Goal: Transaction & Acquisition: Book appointment/travel/reservation

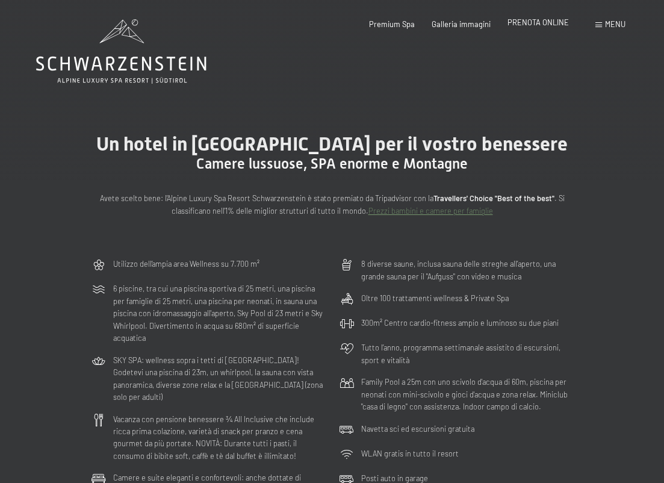
click at [528, 22] on span "PRENOTA ONLINE" at bounding box center [537, 22] width 61 height 10
click at [551, 19] on div "Prenotazione Richiesta Premium Spa Galleria immagini PRENOTA ONLINE Menu DE IT …" at bounding box center [480, 24] width 291 height 11
click at [547, 21] on span "PRENOTA ONLINE" at bounding box center [537, 22] width 61 height 10
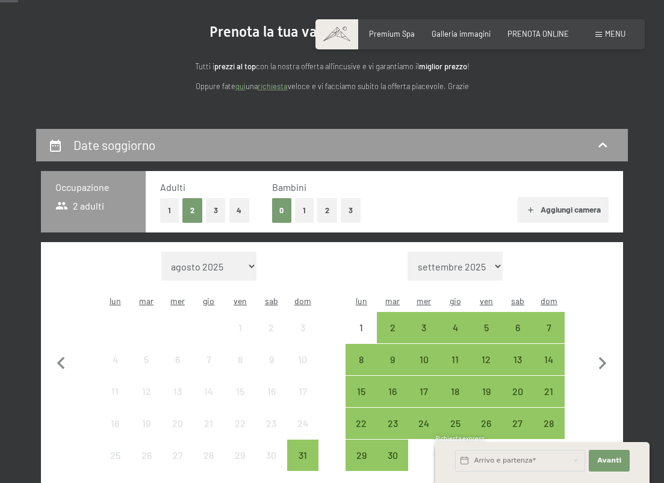
scroll to position [112, 0]
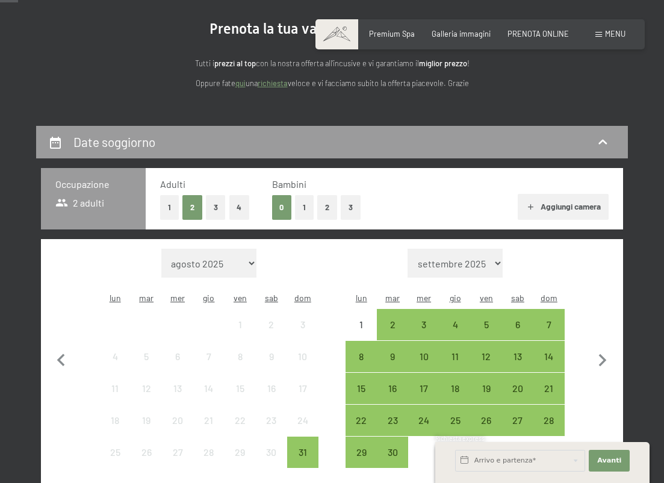
select select "2025-12-01"
select select "2026-01-01"
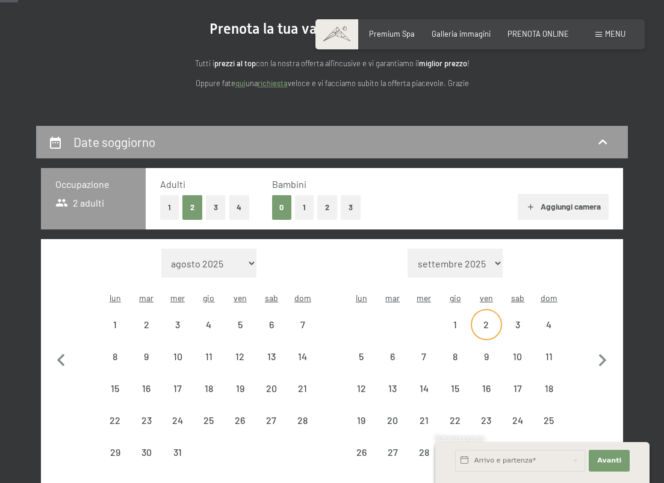
select select "2025-12-01"
select select "2026-01-01"
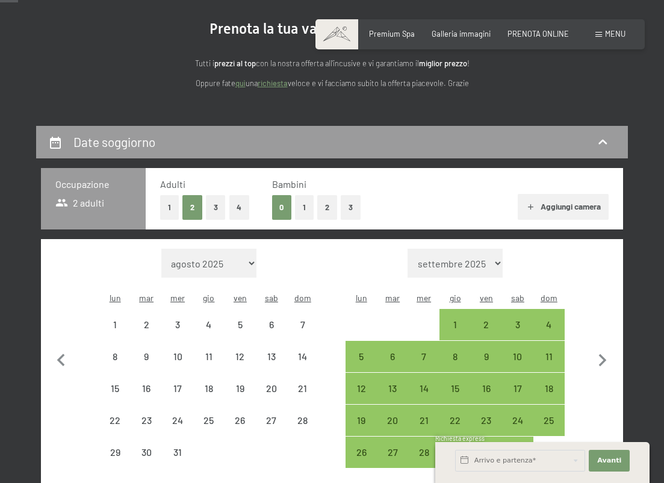
select select "2025-12-01"
select select "2026-01-01"
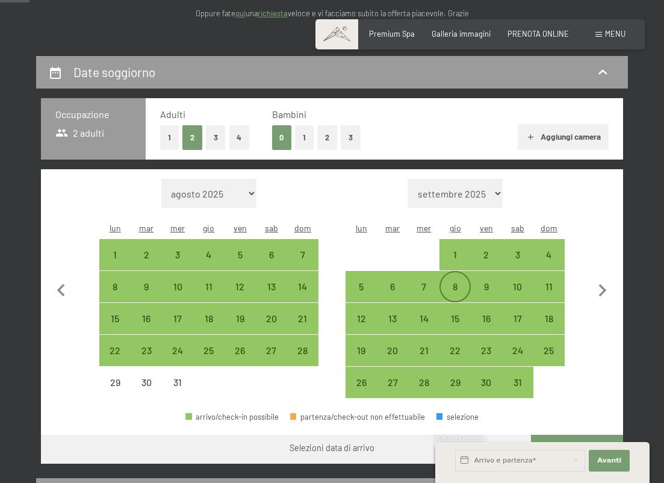
scroll to position [185, 0]
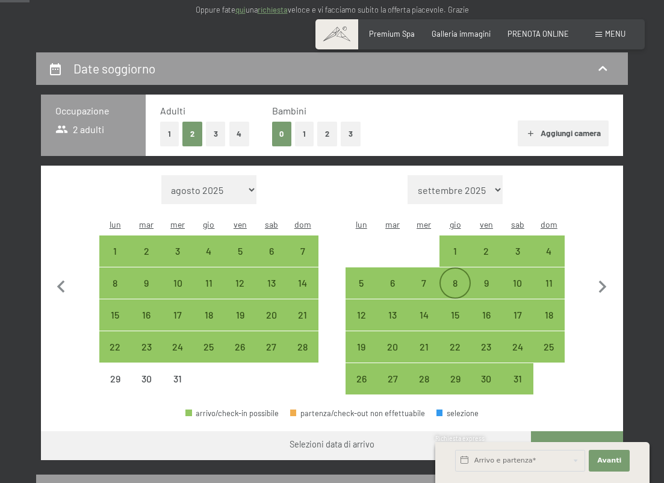
click at [460, 278] on div "8" at bounding box center [454, 292] width 29 height 29
select select "2025-12-01"
select select "2026-01-01"
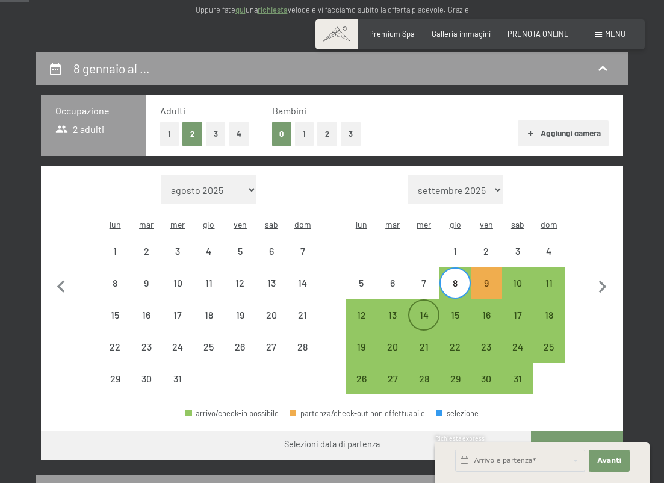
click at [430, 310] on div "14" at bounding box center [423, 324] width 29 height 29
select select "2025-12-01"
select select "2026-01-01"
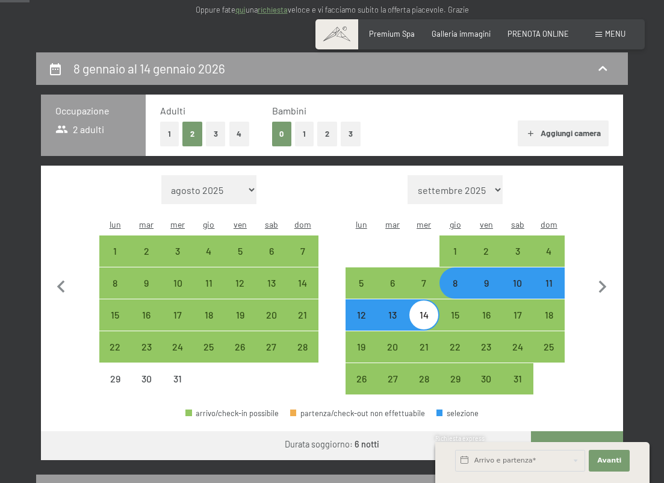
click at [561, 431] on button "Vai a «Camera»" at bounding box center [577, 445] width 92 height 29
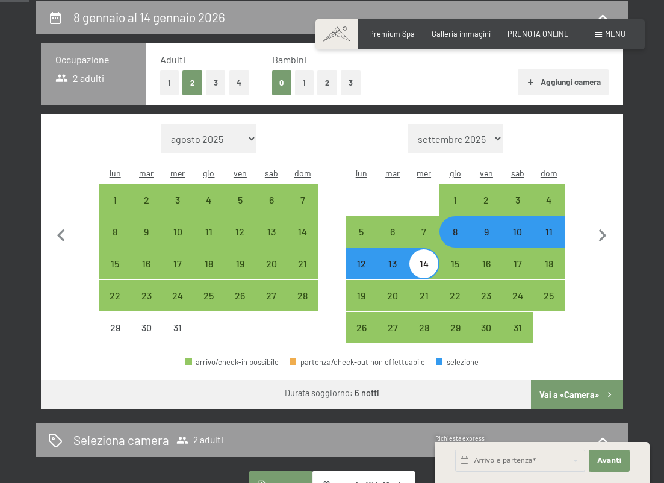
select select "2025-12-01"
select select "2026-01-01"
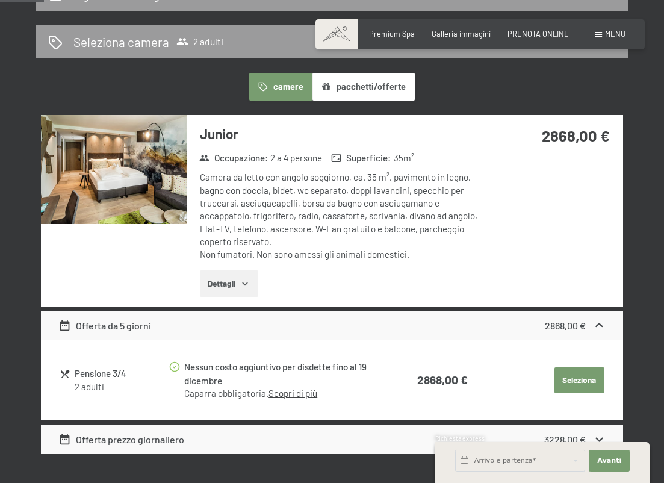
scroll to position [259, 0]
click at [567, 380] on button "Seleziona" at bounding box center [579, 380] width 50 height 26
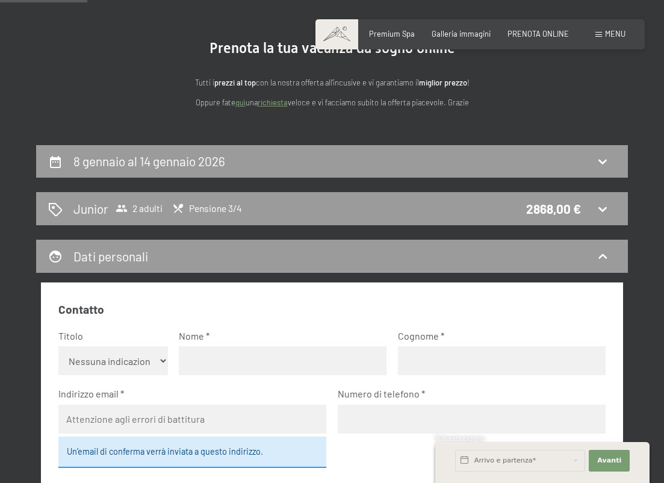
scroll to position [76, 0]
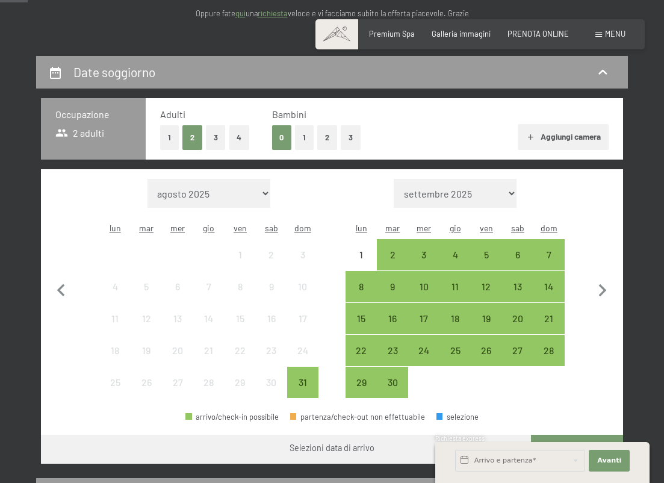
scroll to position [183, 0]
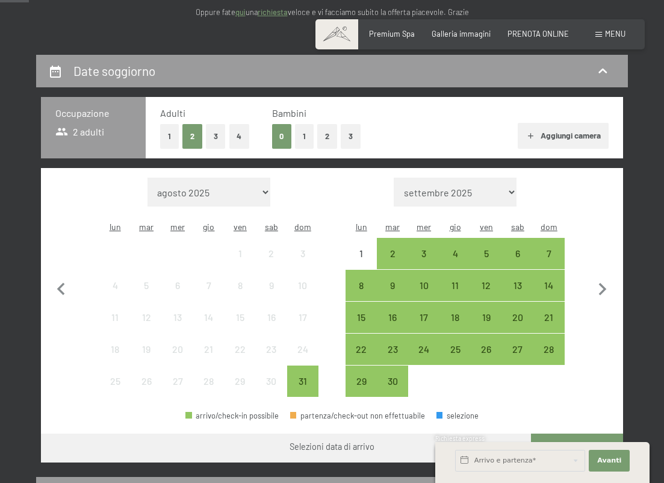
select select "2025-12-01"
select select "2026-01-01"
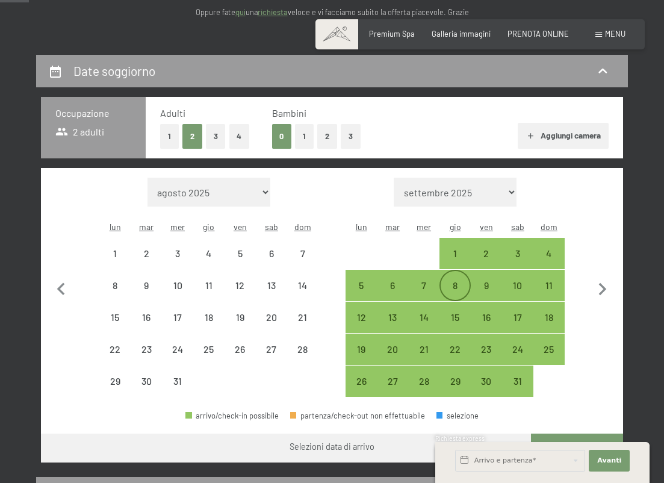
click at [452, 280] on div "8" at bounding box center [454, 294] width 29 height 29
select select "2025-12-01"
select select "2026-01-01"
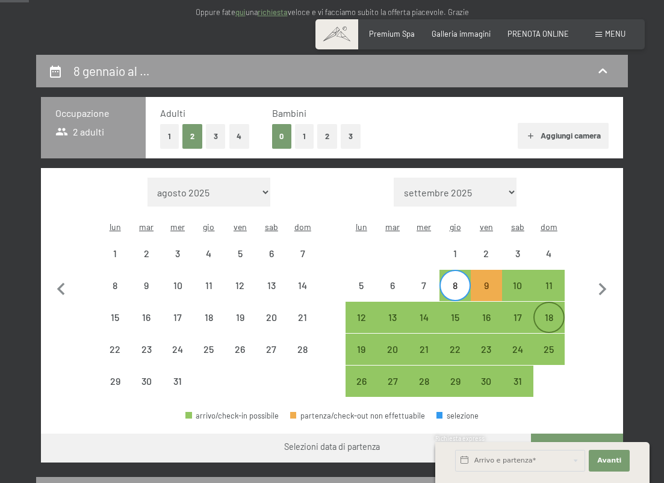
click at [548, 312] on div "18" at bounding box center [548, 326] width 29 height 29
select select "2025-12-01"
select select "2026-01-01"
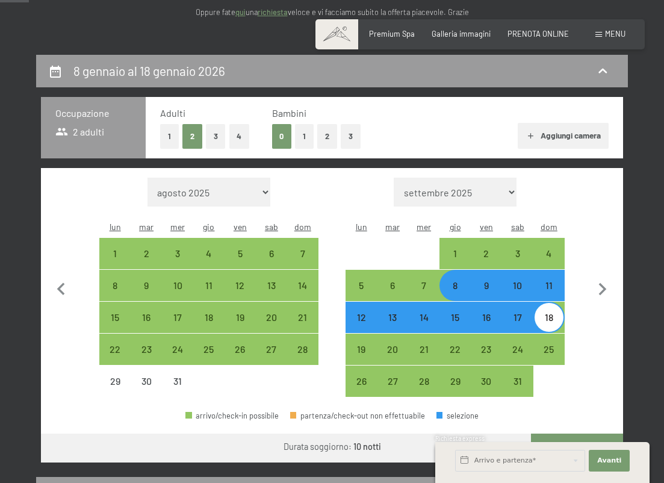
click at [548, 434] on div "Richiesta express" at bounding box center [542, 439] width 214 height 10
click at [571, 433] on button "Vai a «Camera»" at bounding box center [577, 447] width 92 height 29
select select "2025-12-01"
select select "2026-01-01"
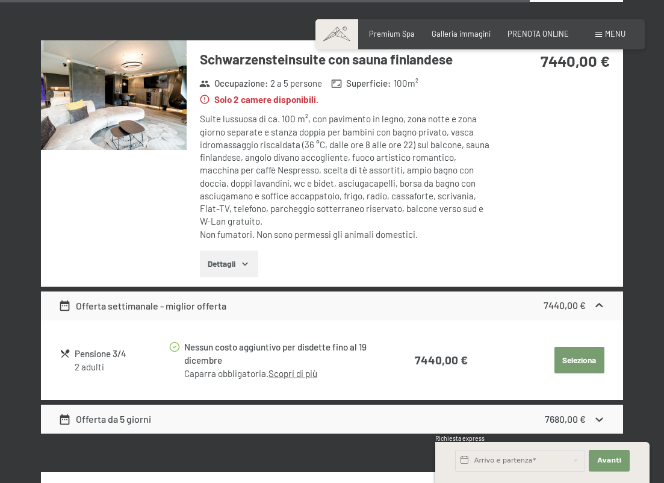
scroll to position [3095, 0]
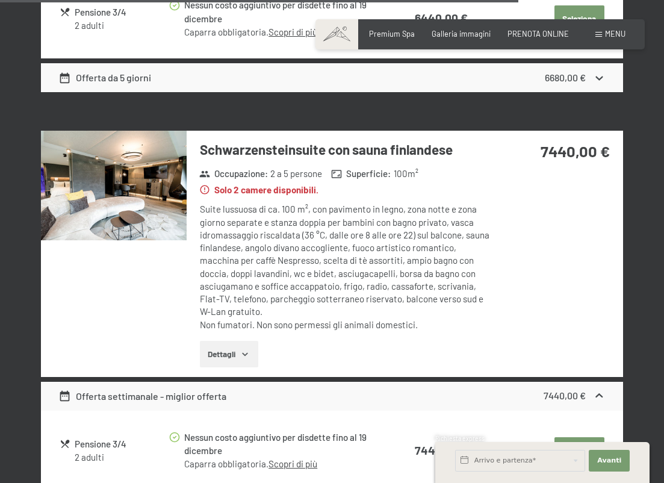
click at [284, 211] on div "Suite lussuosa di ca. 100 m², con pavimento in legno, zona notte e zona giorno …" at bounding box center [346, 267] width 292 height 128
click at [144, 157] on img at bounding box center [114, 185] width 146 height 109
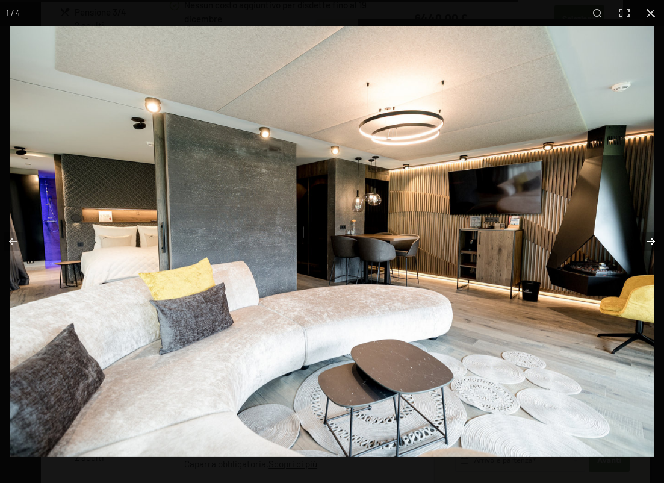
click at [647, 241] on button "button" at bounding box center [643, 241] width 42 height 60
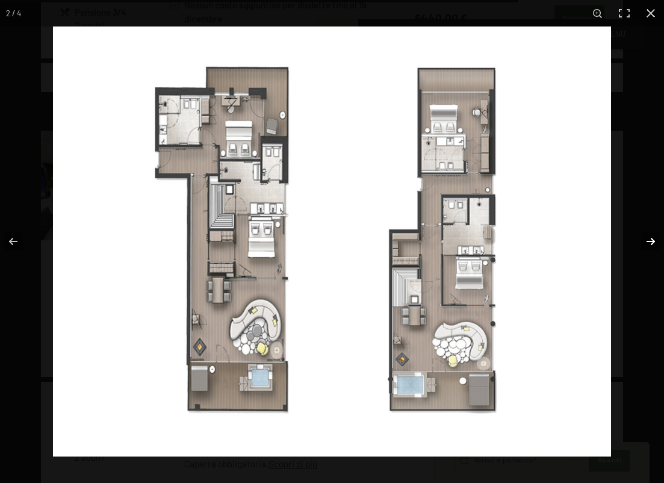
click at [649, 241] on button "button" at bounding box center [643, 241] width 42 height 60
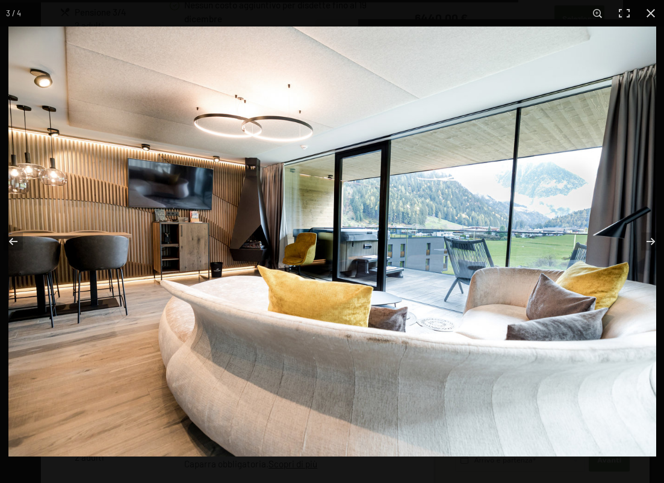
click at [353, 250] on img at bounding box center [331, 241] width 647 height 430
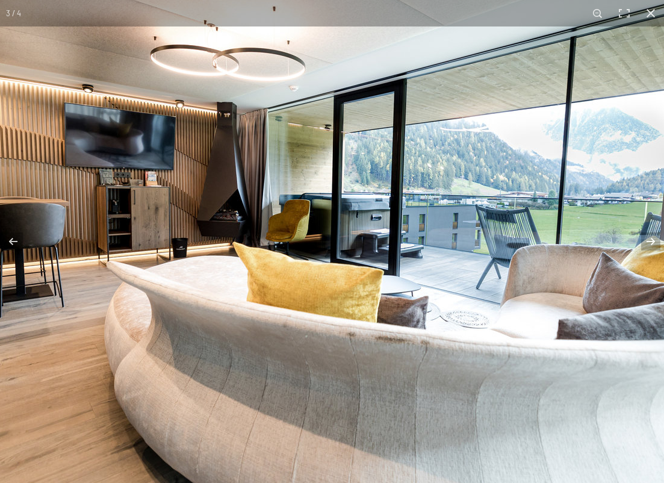
click at [363, 218] on img at bounding box center [330, 210] width 842 height 559
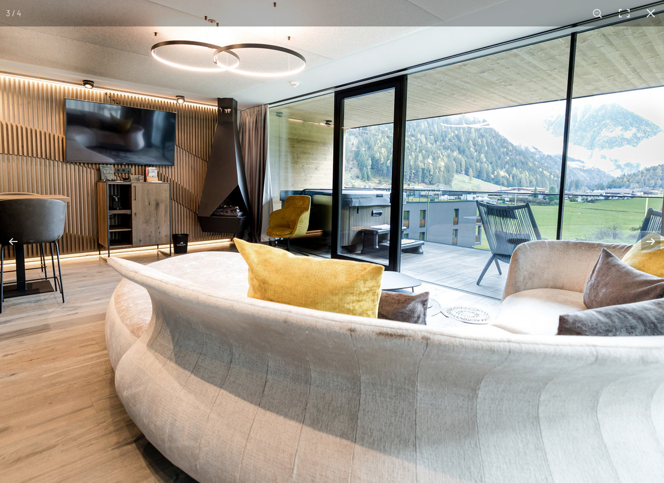
click at [251, 231] on img at bounding box center [331, 206] width 842 height 559
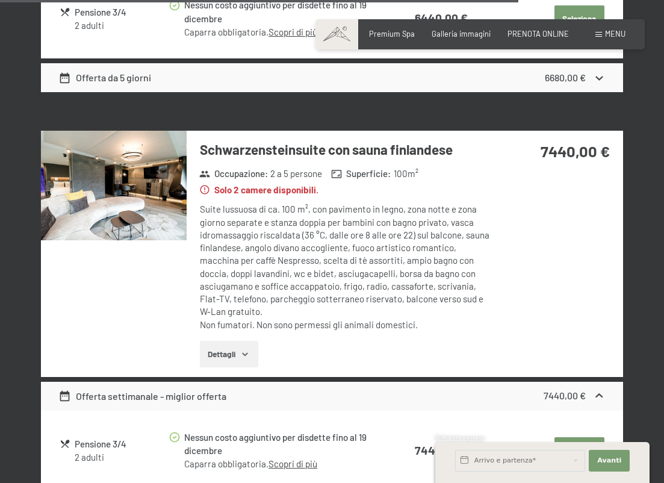
click at [0, 0] on button "button" at bounding box center [0, 0] width 0 height 0
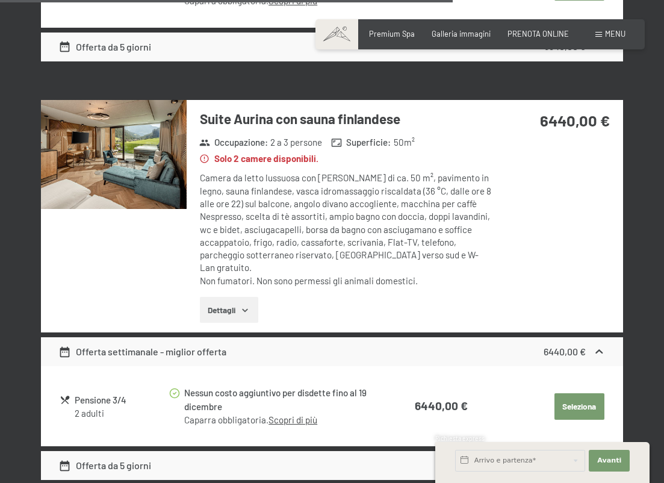
scroll to position [2702, 0]
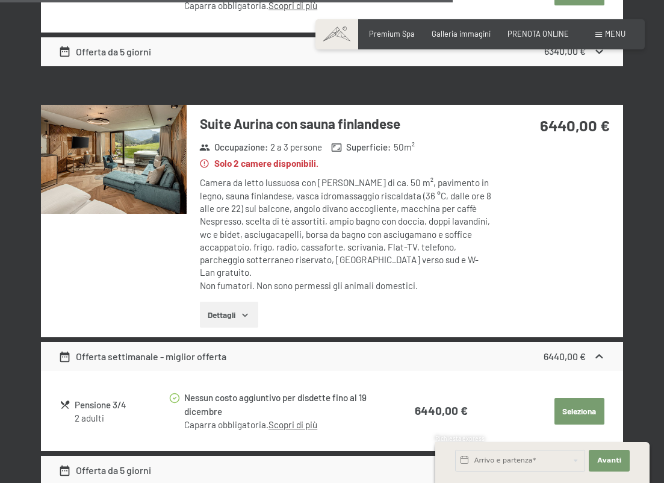
click at [99, 134] on img at bounding box center [114, 159] width 146 height 109
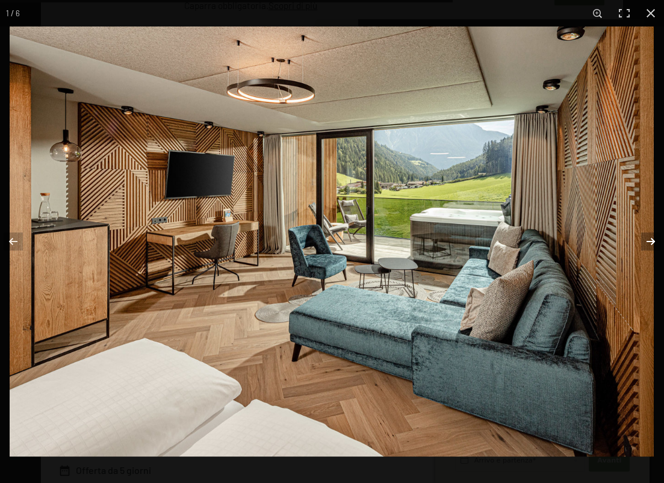
click at [653, 238] on button "button" at bounding box center [643, 241] width 42 height 60
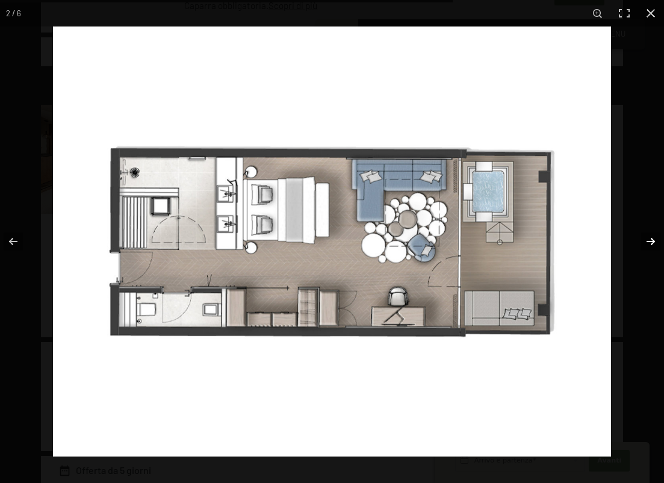
click at [653, 239] on button "button" at bounding box center [643, 241] width 42 height 60
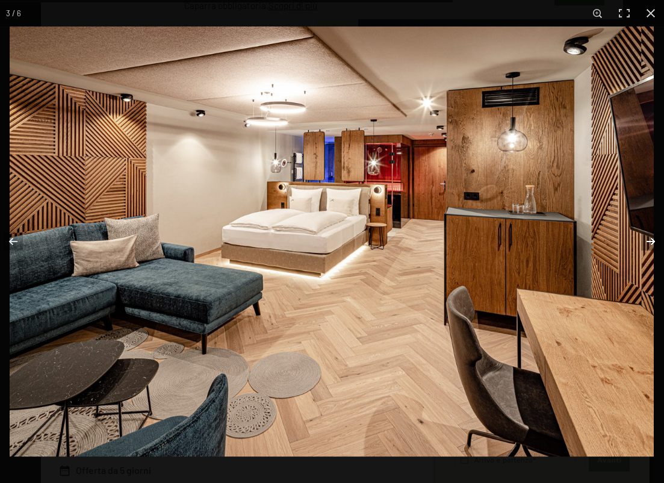
click at [652, 239] on button "button" at bounding box center [643, 241] width 42 height 60
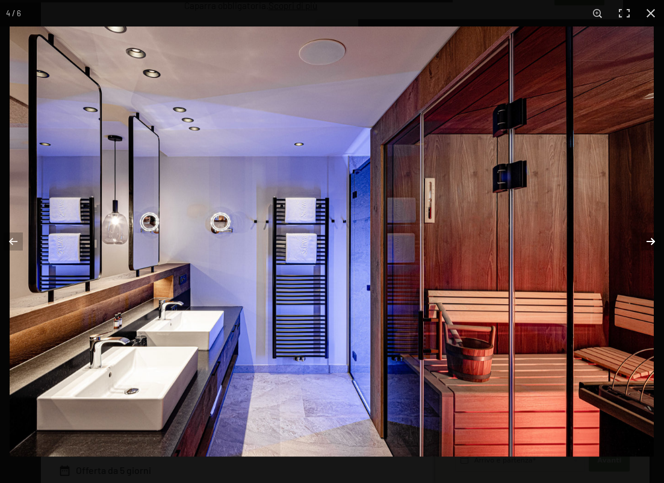
click at [652, 239] on button "button" at bounding box center [643, 241] width 42 height 60
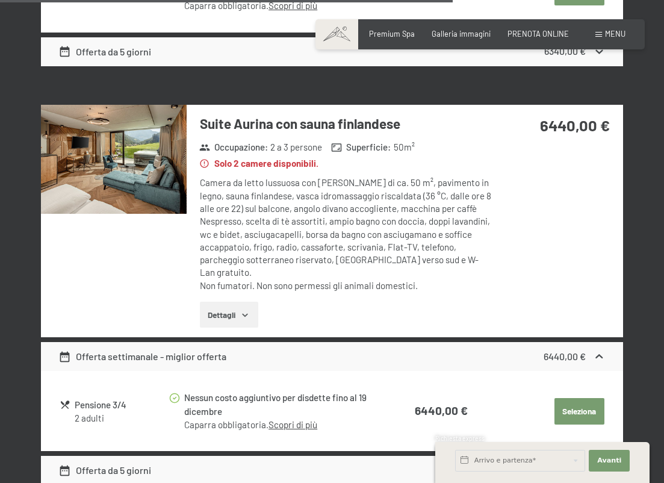
click at [0, 0] on button "button" at bounding box center [0, 0] width 0 height 0
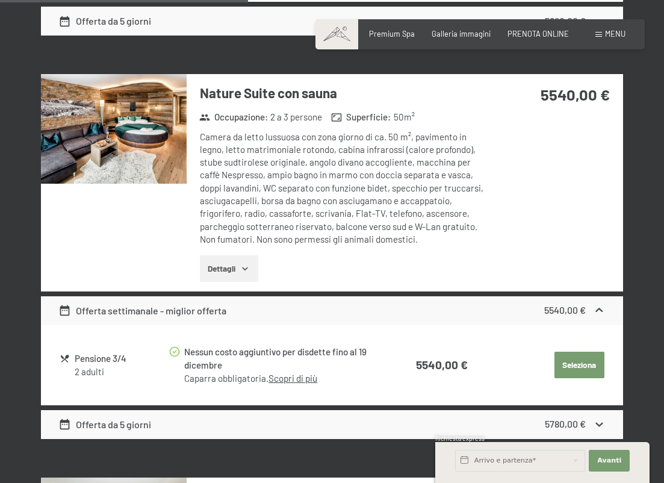
scroll to position [1455, 0]
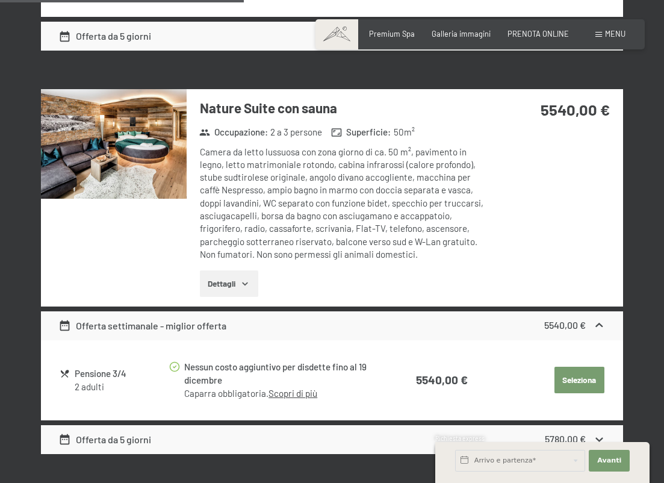
click at [128, 144] on img at bounding box center [114, 143] width 146 height 109
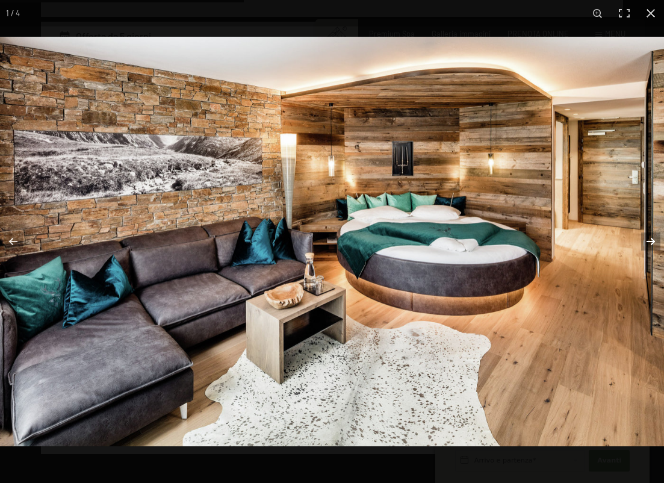
click at [647, 240] on button "button" at bounding box center [643, 241] width 42 height 60
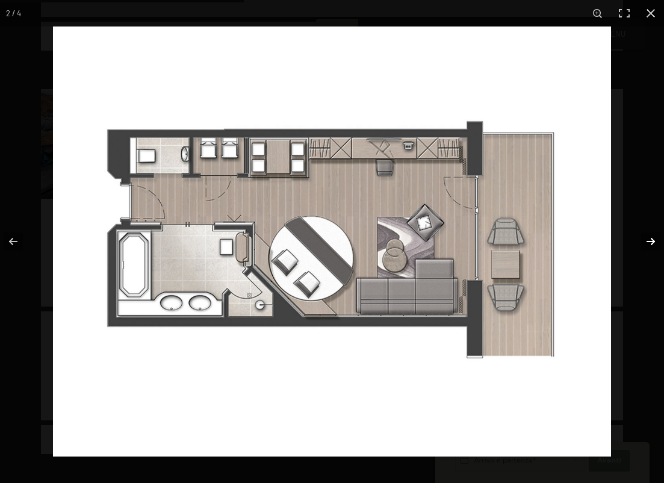
click at [648, 242] on button "button" at bounding box center [643, 241] width 42 height 60
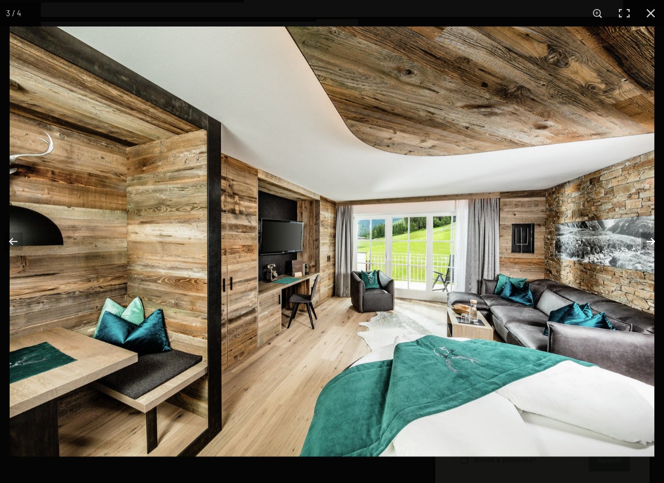
click at [653, 244] on button "button" at bounding box center [643, 241] width 42 height 60
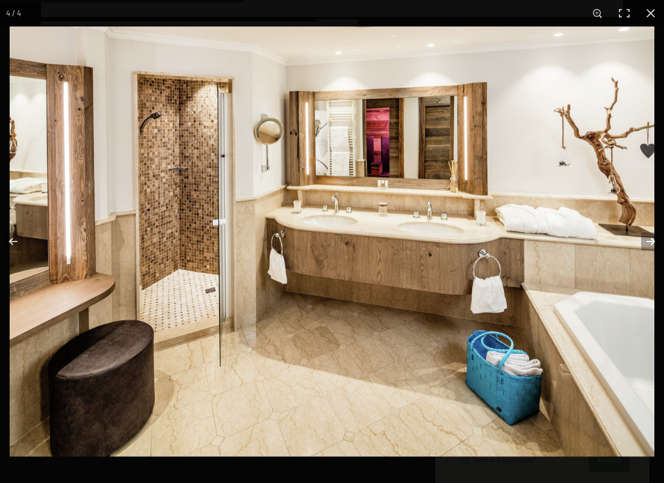
click at [653, 244] on button "button" at bounding box center [643, 241] width 42 height 60
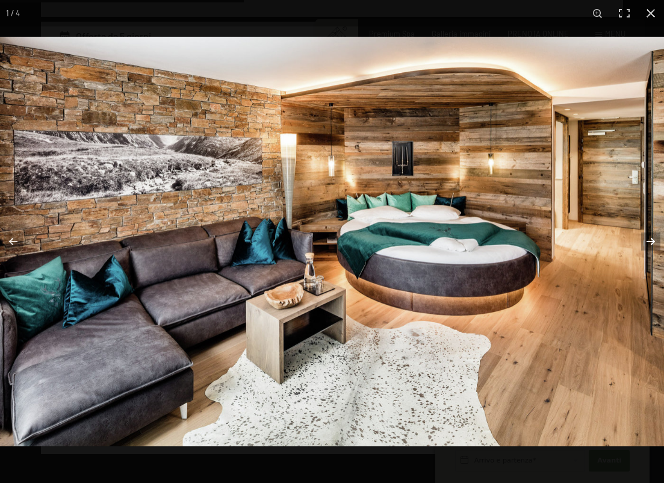
click at [649, 245] on button "button" at bounding box center [643, 241] width 42 height 60
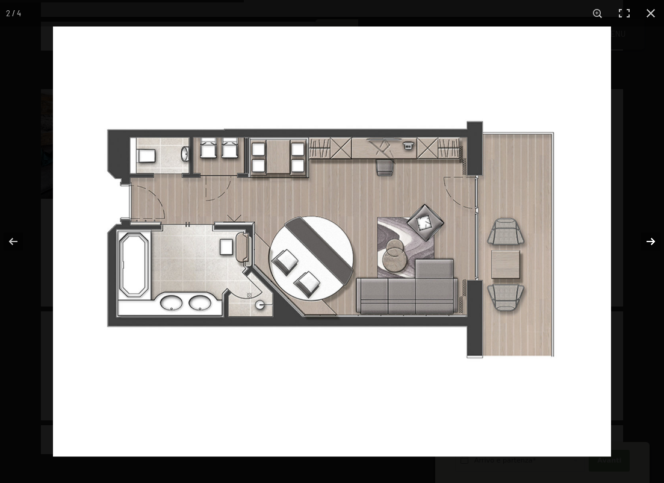
click at [649, 245] on button "button" at bounding box center [643, 241] width 42 height 60
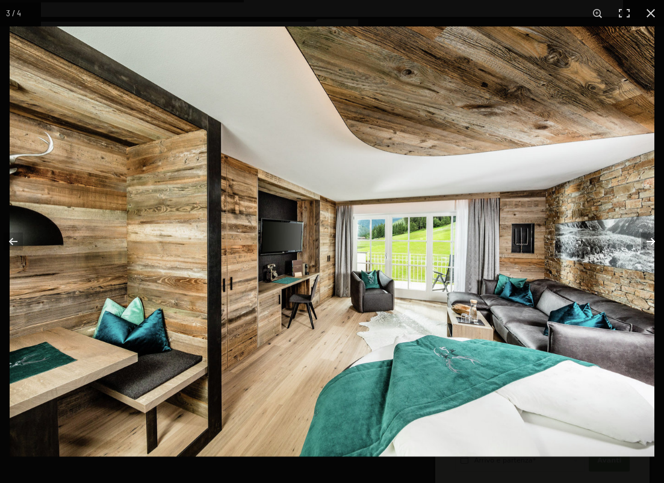
click at [649, 245] on button "button" at bounding box center [643, 241] width 42 height 60
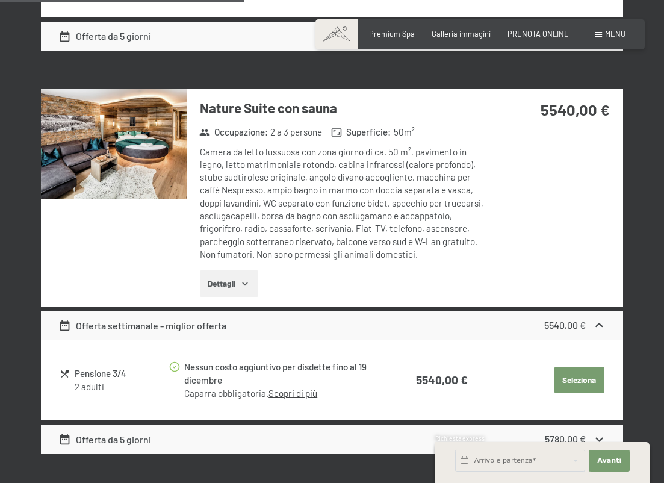
click at [0, 0] on button "button" at bounding box center [0, 0] width 0 height 0
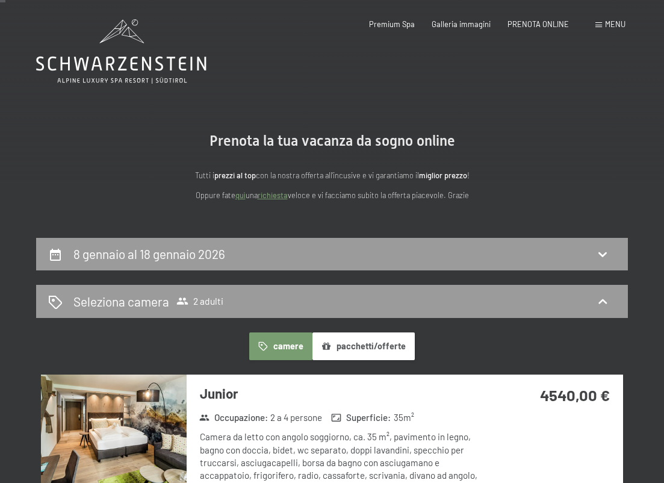
scroll to position [0, 0]
click at [533, 23] on span "PRENOTA ONLINE" at bounding box center [537, 22] width 61 height 10
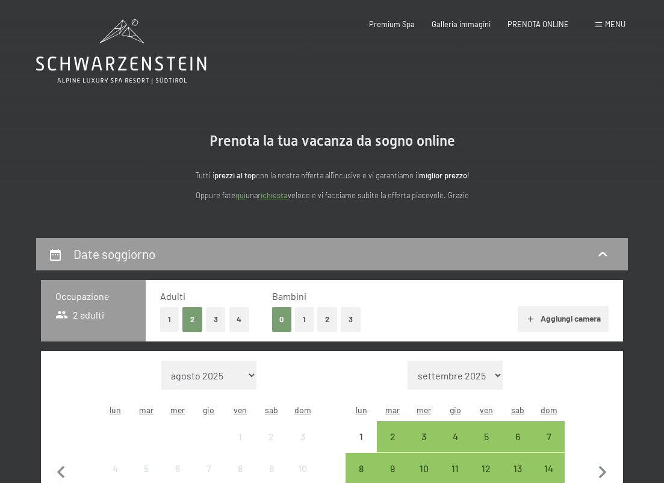
click at [604, 22] on div "Menu" at bounding box center [610, 24] width 30 height 11
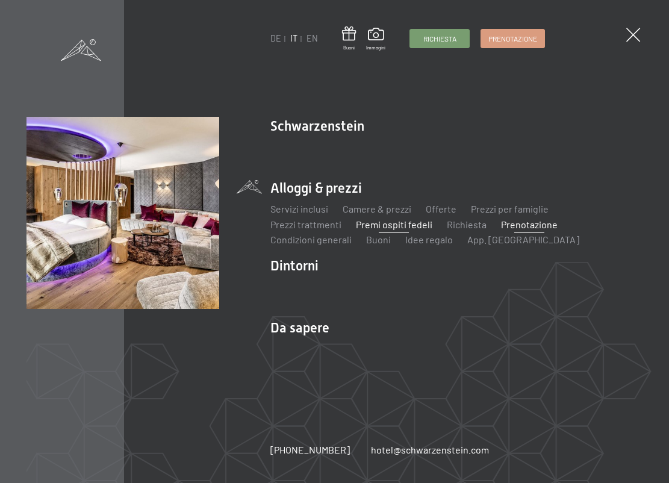
click at [388, 226] on link "Premi ospiti fedeli" at bounding box center [394, 223] width 76 height 11
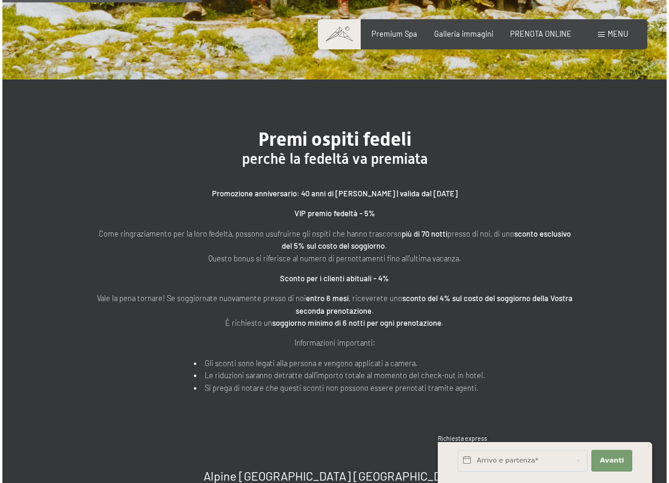
scroll to position [309, 0]
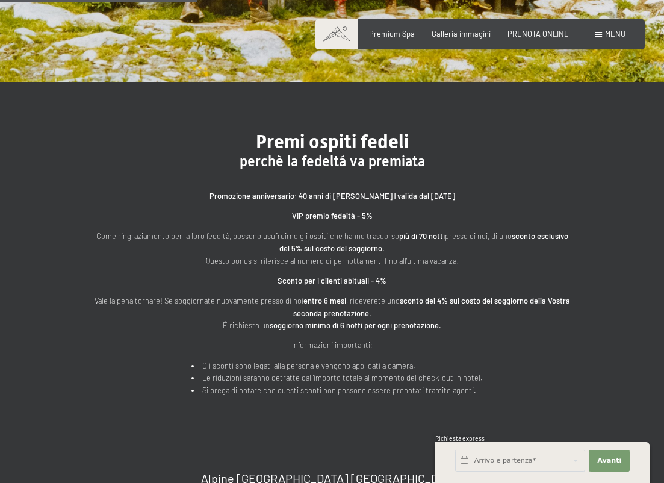
click at [604, 37] on div "Menu" at bounding box center [610, 34] width 30 height 11
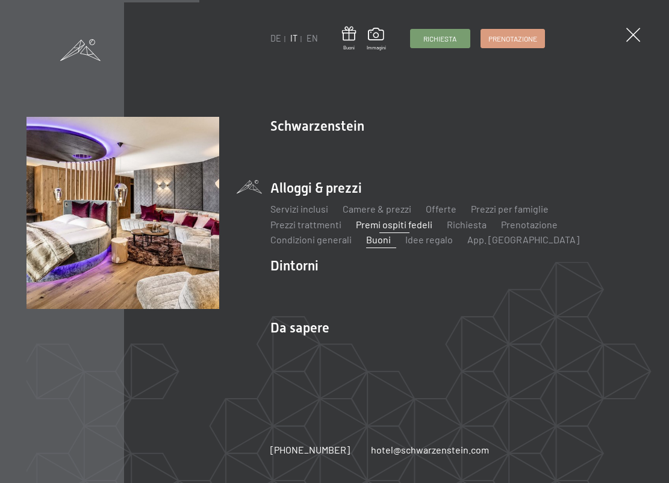
click at [377, 239] on link "Buoni" at bounding box center [378, 238] width 25 height 11
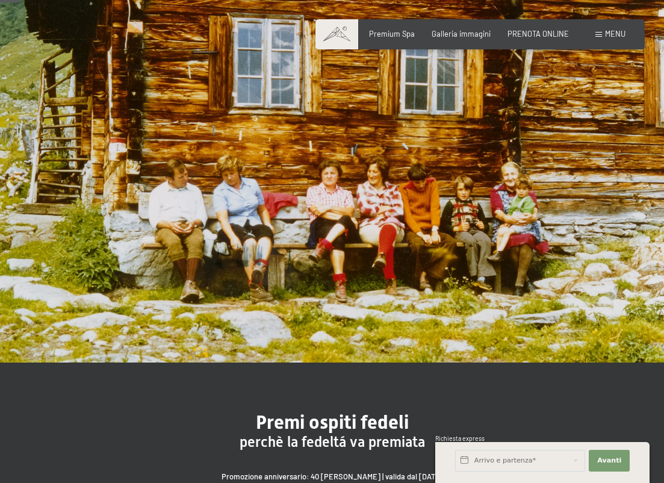
scroll to position [3, 0]
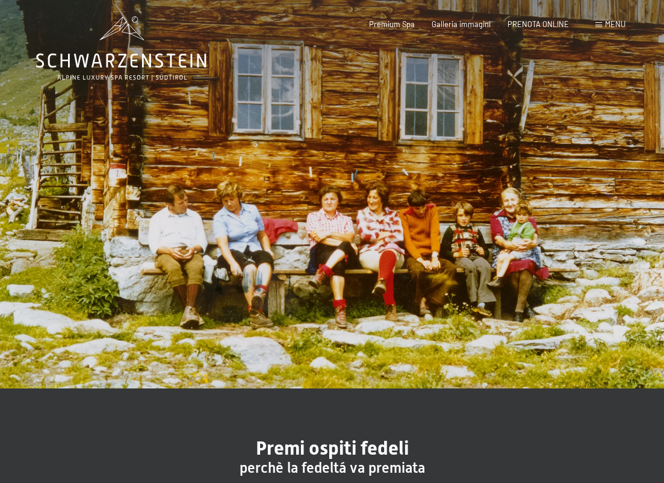
click at [146, 63] on icon at bounding box center [121, 48] width 170 height 64
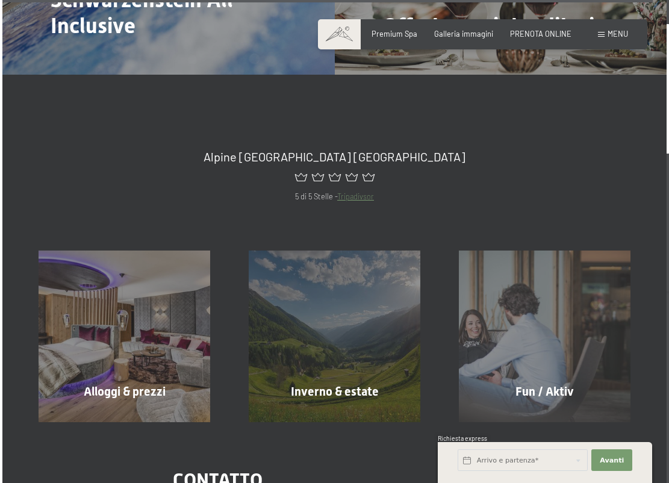
scroll to position [3715, 0]
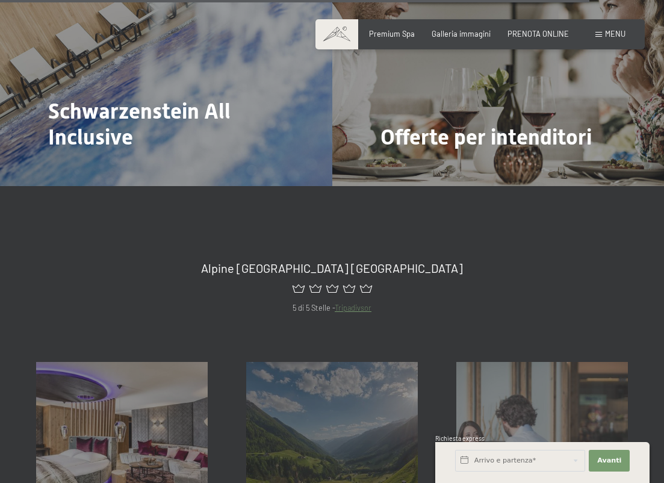
click at [608, 31] on span "Menu" at bounding box center [615, 34] width 20 height 10
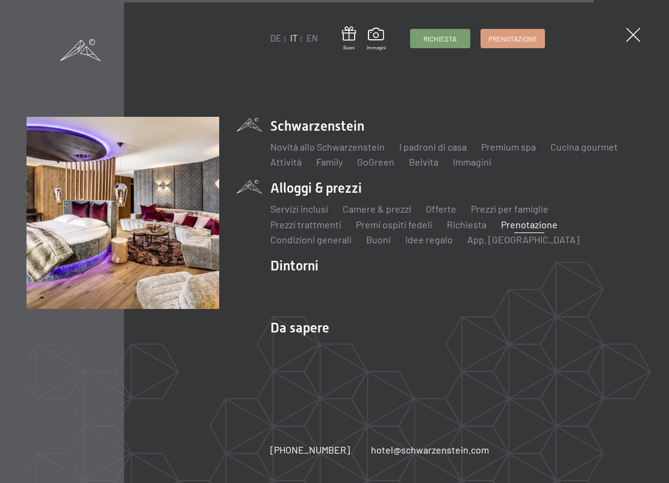
click at [515, 224] on link "Prenotazione" at bounding box center [529, 223] width 57 height 11
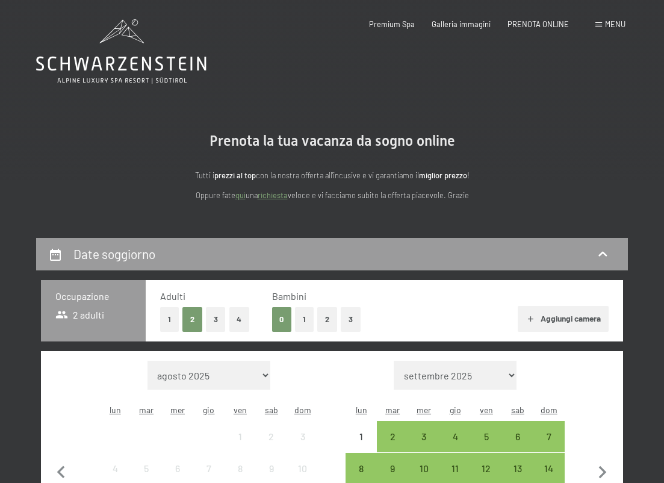
click at [123, 45] on icon at bounding box center [121, 51] width 170 height 64
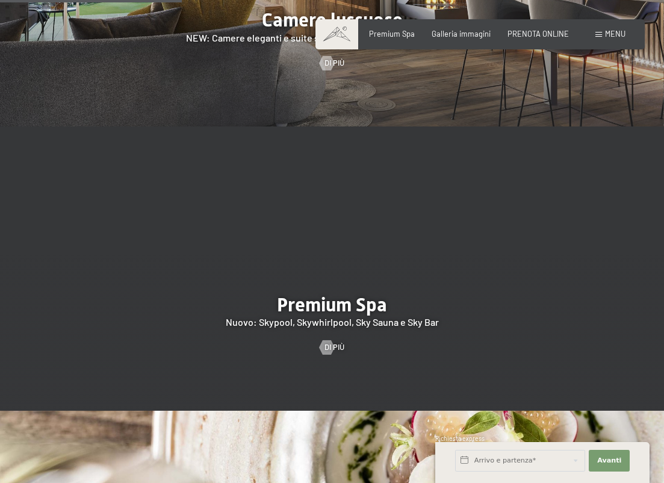
scroll to position [1233, 0]
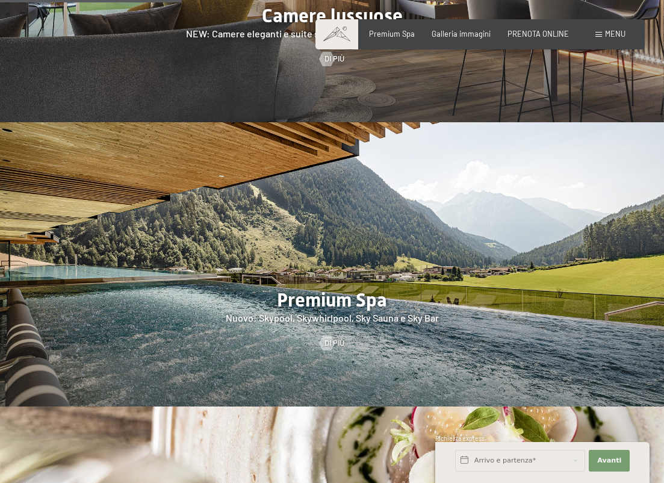
click at [304, 262] on div at bounding box center [332, 264] width 664 height 284
click at [338, 338] on span "Di più" at bounding box center [346, 343] width 20 height 11
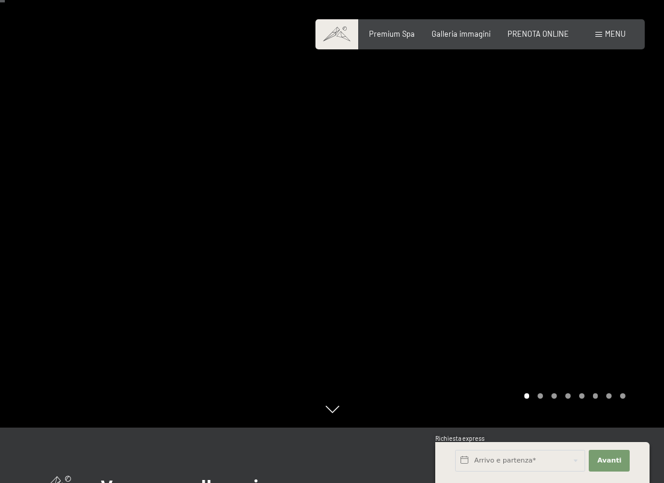
scroll to position [58, 0]
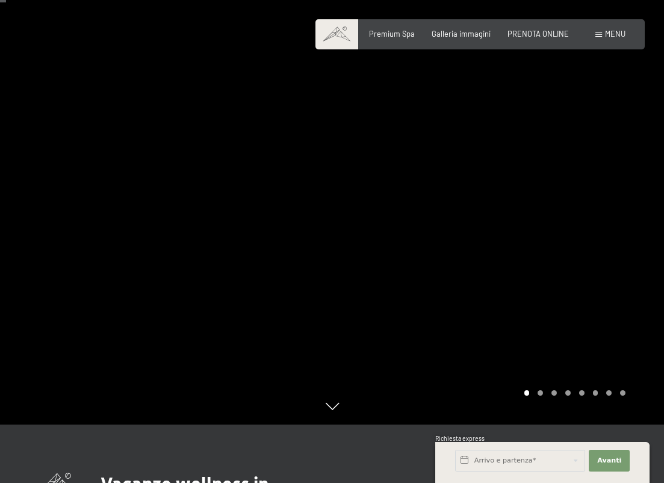
click at [561, 178] on div at bounding box center [498, 183] width 332 height 483
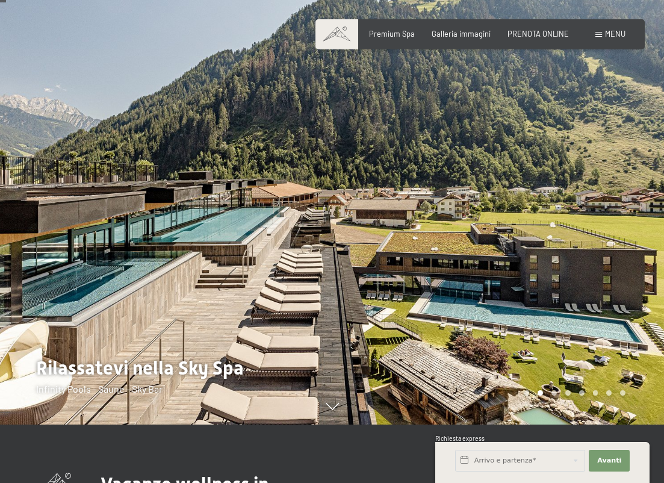
click at [561, 185] on div at bounding box center [498, 183] width 332 height 483
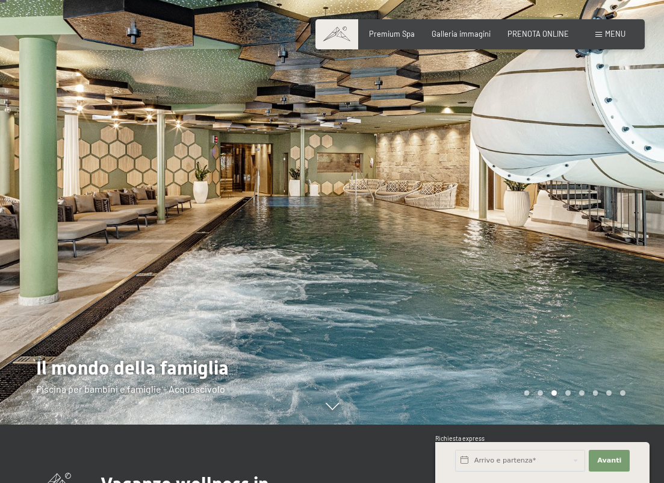
click at [561, 185] on div at bounding box center [498, 183] width 332 height 483
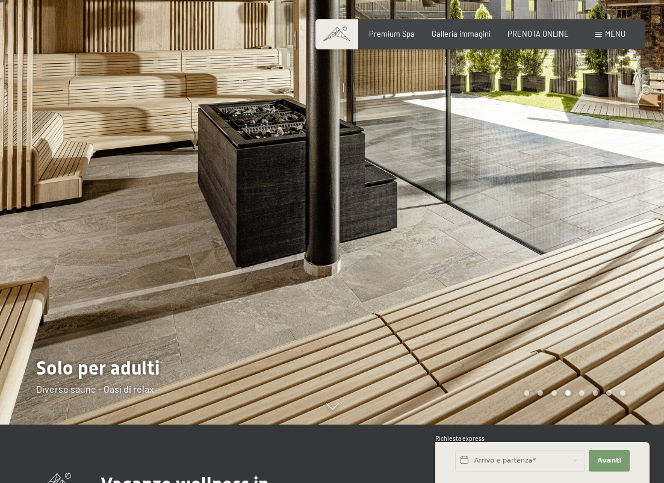
click at [42, 218] on div at bounding box center [166, 183] width 332 height 483
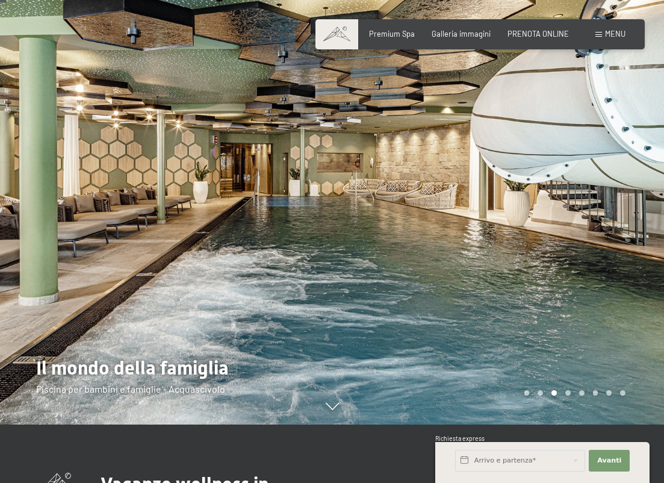
click at [605, 233] on div at bounding box center [498, 183] width 332 height 483
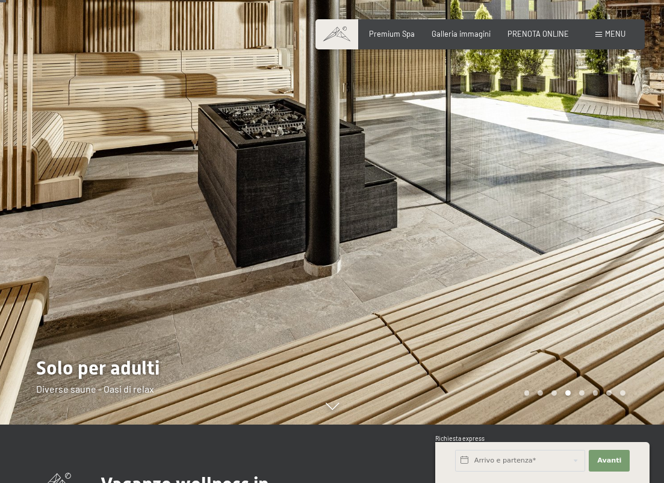
click at [613, 215] on div at bounding box center [498, 183] width 332 height 483
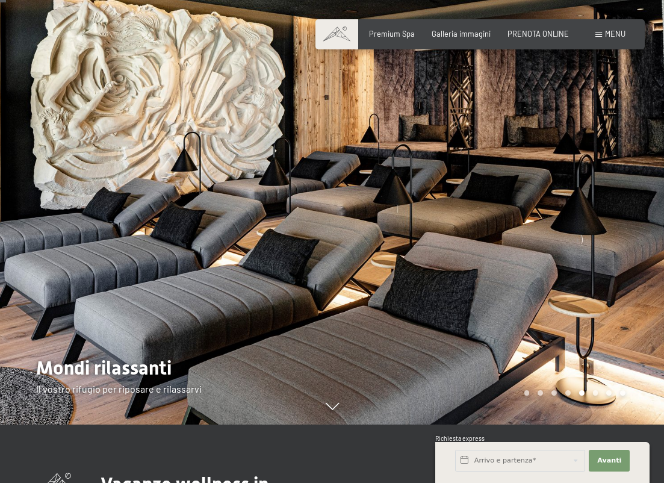
click at [34, 217] on div at bounding box center [166, 183] width 332 height 483
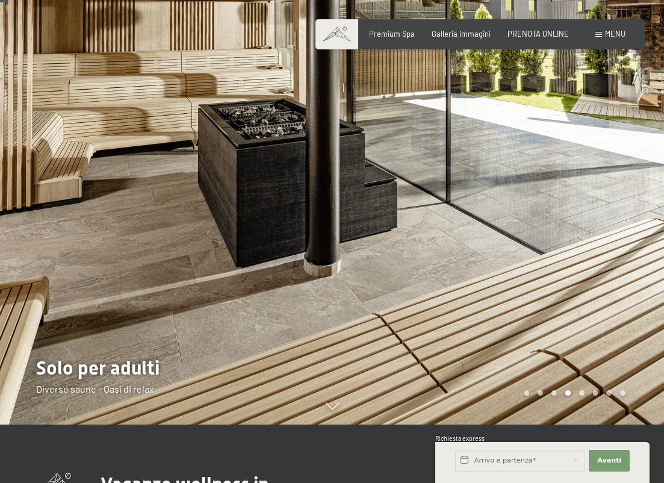
click at [627, 212] on div at bounding box center [498, 183] width 332 height 483
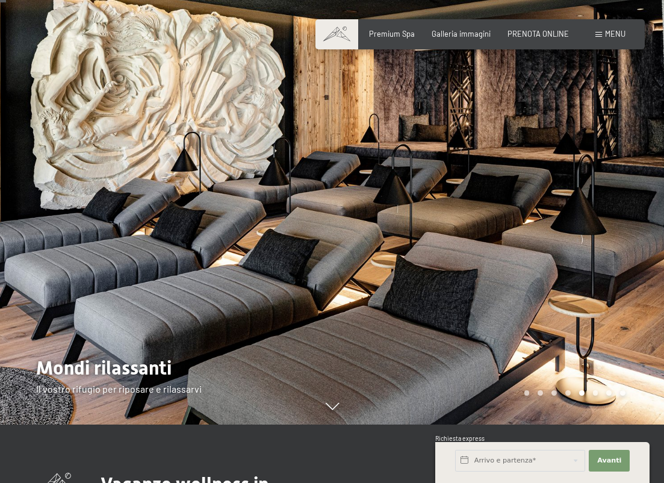
click at [627, 212] on div at bounding box center [498, 183] width 332 height 483
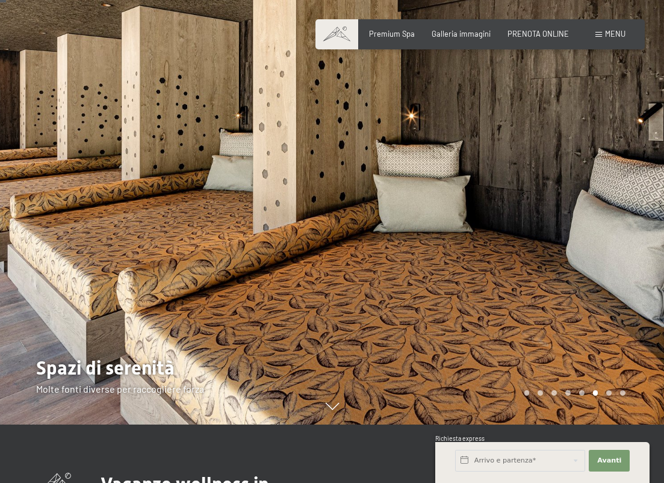
click at [627, 212] on div at bounding box center [498, 183] width 332 height 483
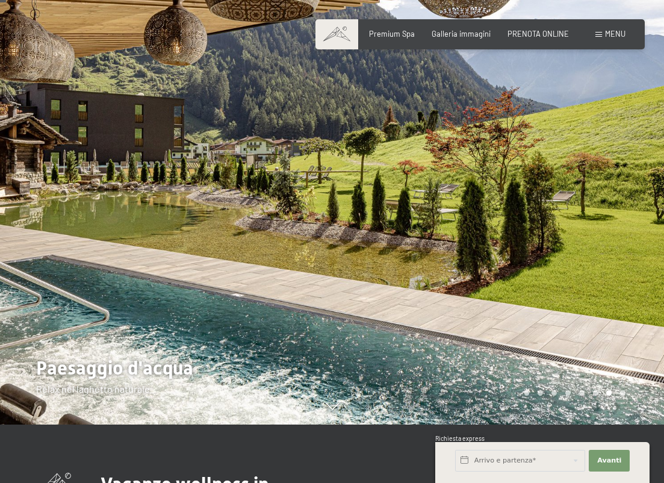
click at [626, 212] on div at bounding box center [498, 183] width 332 height 483
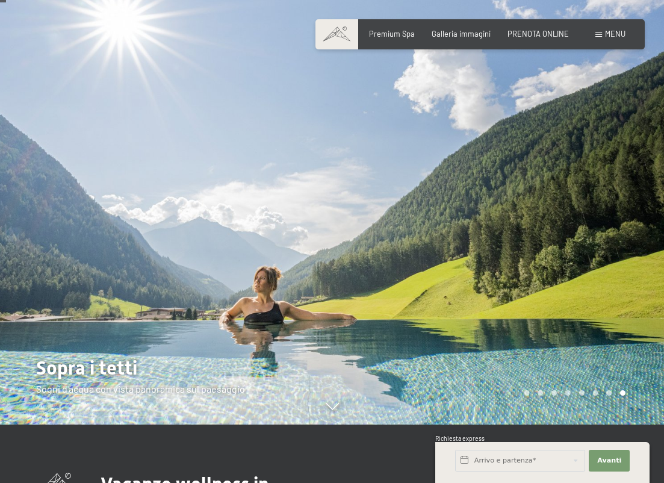
click at [61, 218] on div at bounding box center [166, 183] width 332 height 483
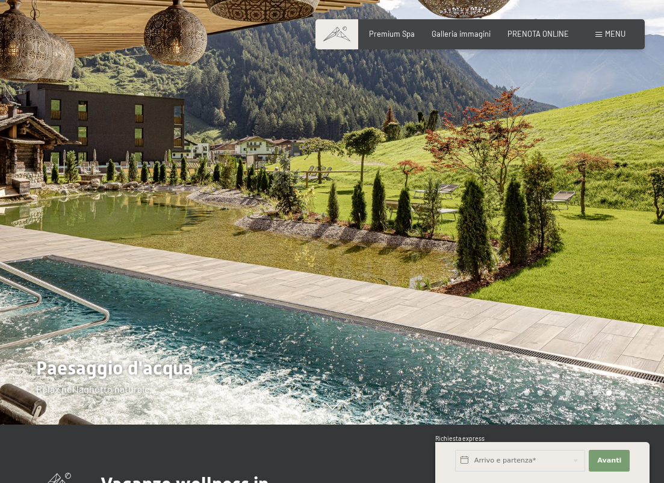
click at [661, 204] on div at bounding box center [498, 183] width 332 height 483
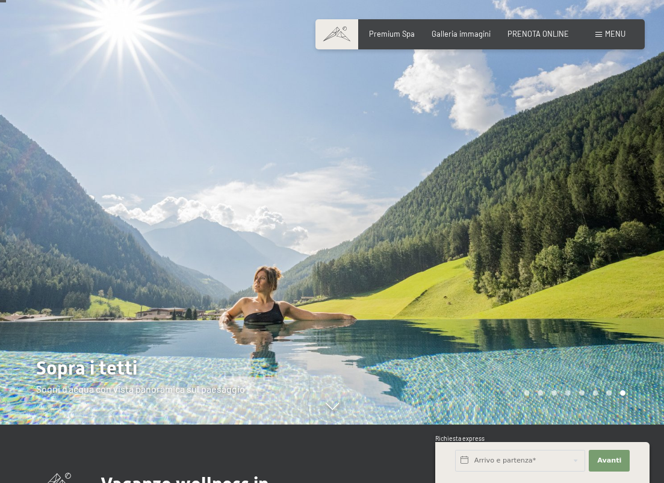
click at [653, 211] on div at bounding box center [498, 183] width 332 height 483
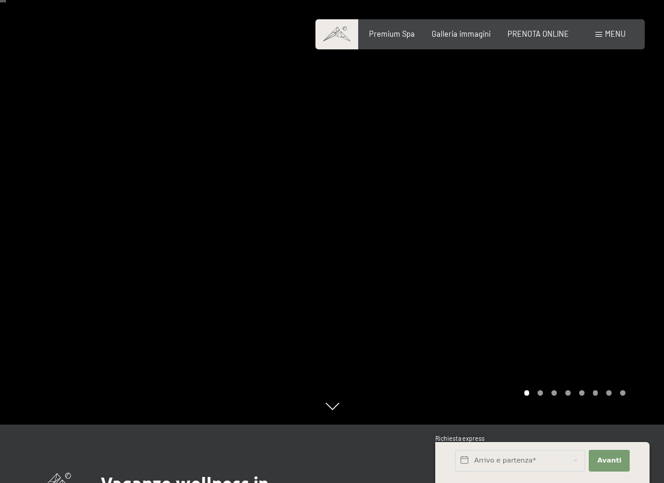
click at [624, 208] on div at bounding box center [498, 183] width 332 height 483
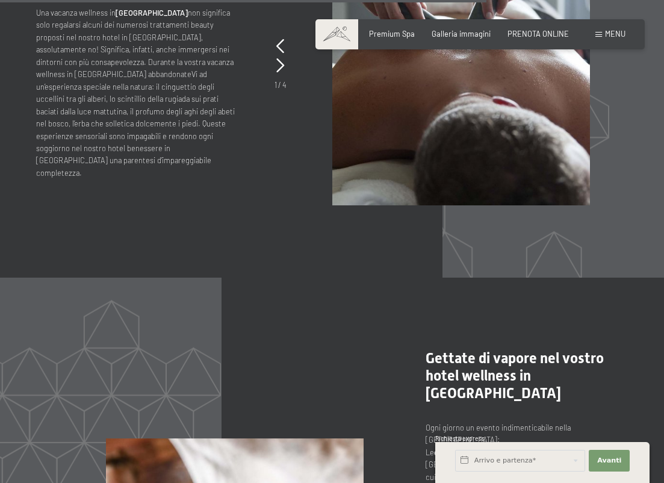
scroll to position [4287, 0]
